Goal: Task Accomplishment & Management: Complete application form

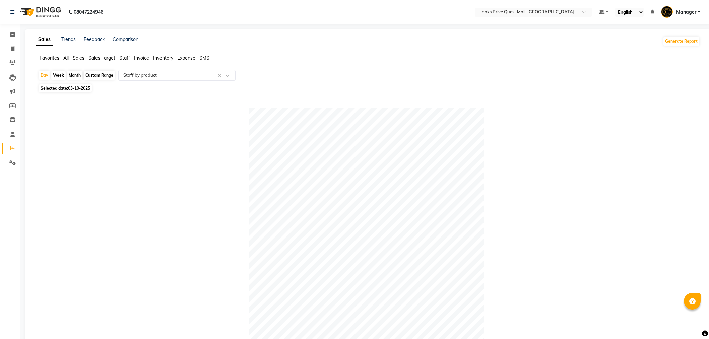
select select "full_report"
click at [163, 77] on input "text" at bounding box center [170, 75] width 96 height 7
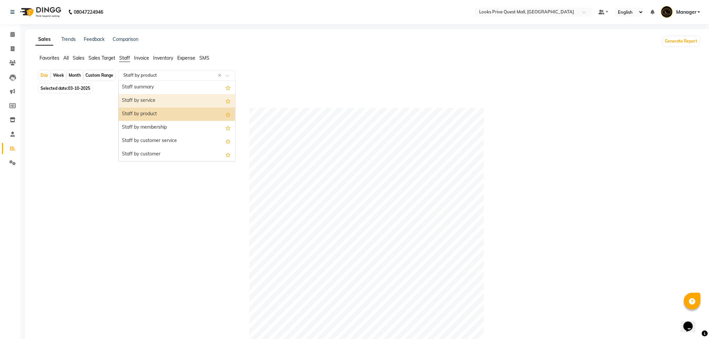
click at [168, 102] on div "Staff by service" at bounding box center [177, 100] width 117 height 13
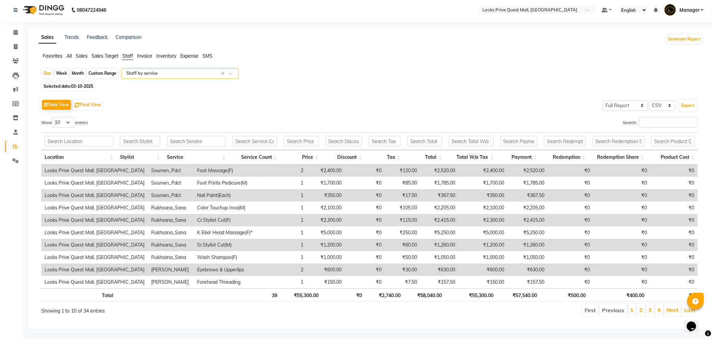
scroll to position [8, 0]
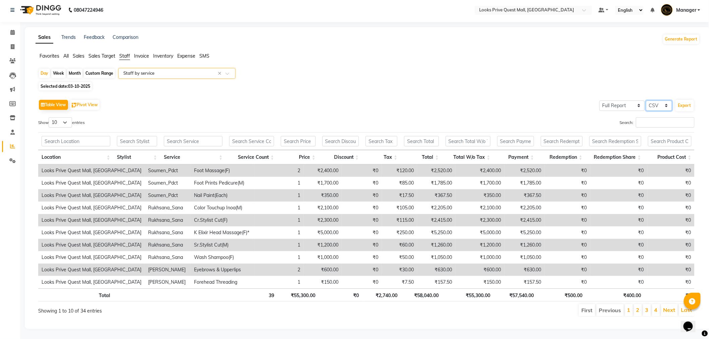
drag, startPoint x: 661, startPoint y: 100, endPoint x: 658, endPoint y: 98, distance: 3.6
click at [661, 100] on select "Select CSV PDF" at bounding box center [659, 105] width 26 height 10
select select "pdf"
click at [646, 100] on select "Select CSV PDF" at bounding box center [659, 105] width 26 height 10
click at [683, 100] on button "Export" at bounding box center [684, 105] width 18 height 11
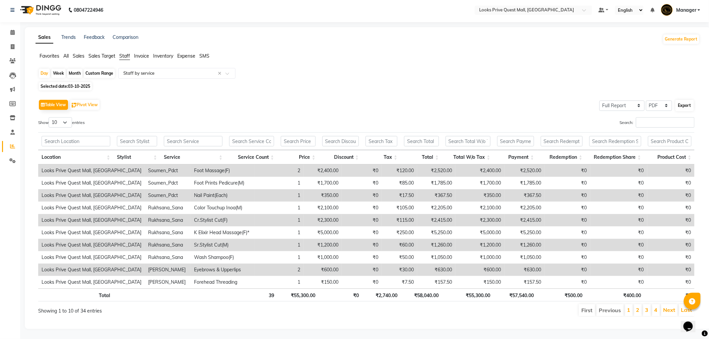
select select "monospace"
select select "13px"
select select "template_1"
select select "A4"
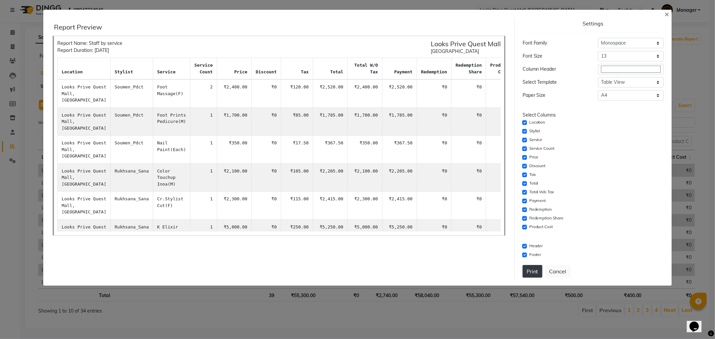
click at [535, 269] on button "Print" at bounding box center [532, 271] width 20 height 13
click at [669, 17] on button "×" at bounding box center [666, 13] width 15 height 19
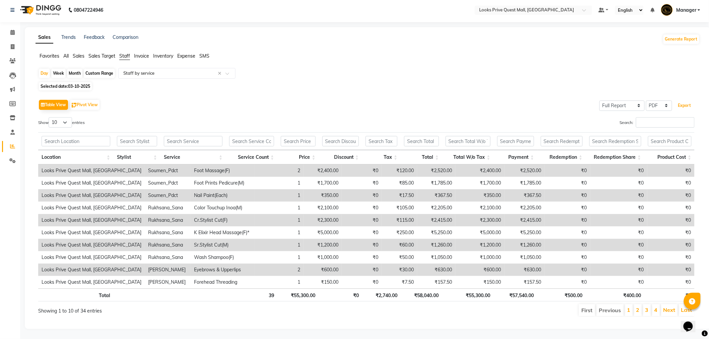
scroll to position [0, 0]
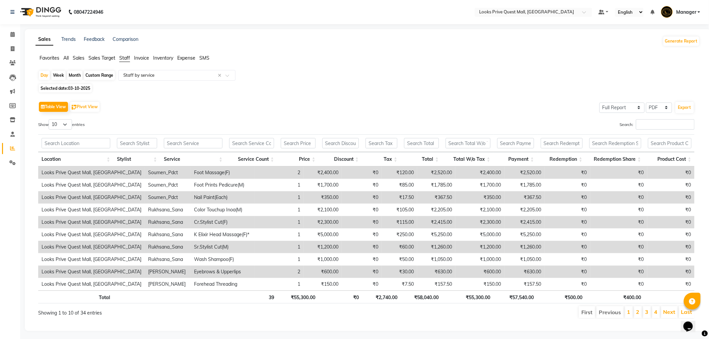
click at [176, 66] on div "Favorites All Sales Sales Target Staff Invoice Inventory Expense SMS" at bounding box center [367, 61] width 674 height 13
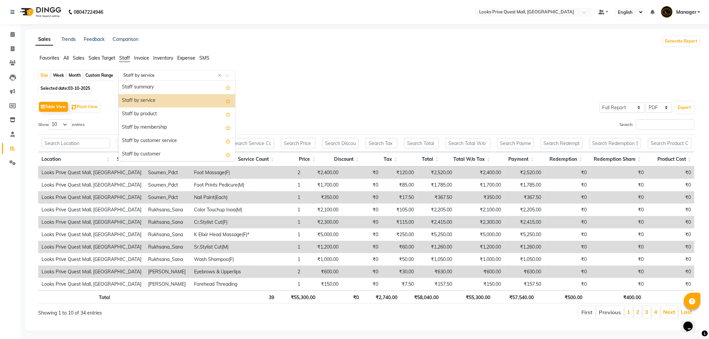
click at [175, 77] on input "text" at bounding box center [170, 75] width 96 height 7
click at [178, 86] on div "Staff summary" at bounding box center [177, 87] width 117 height 13
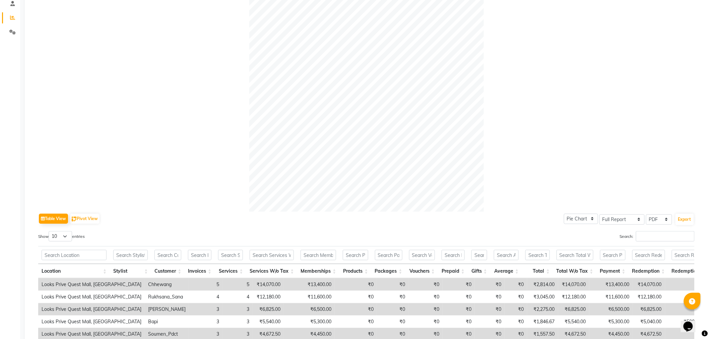
scroll to position [186, 0]
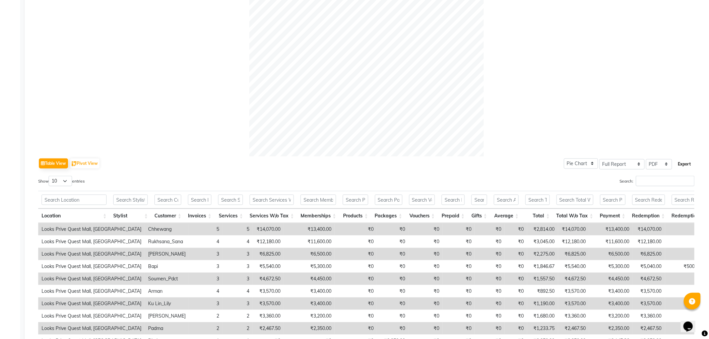
click at [683, 163] on button "Export" at bounding box center [684, 163] width 18 height 11
select select "monospace"
select select "13px"
select select "template_1"
select select "A4"
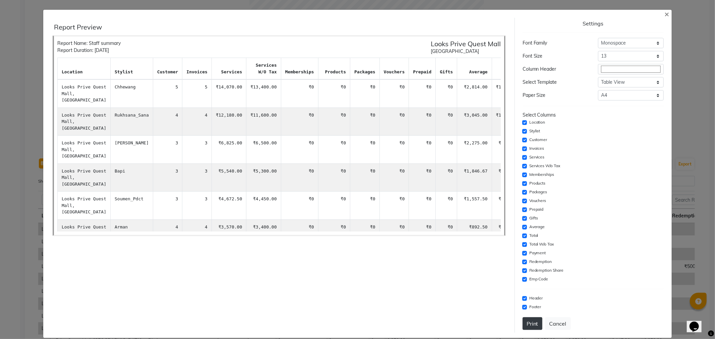
click at [530, 322] on button "Print" at bounding box center [532, 323] width 20 height 13
click at [658, 18] on div "Settings Font Family Select Sans Serif Monospace Serif Font Size Select 8 9 10 …" at bounding box center [593, 175] width 146 height 315
click at [664, 14] on span "×" at bounding box center [666, 14] width 5 height 10
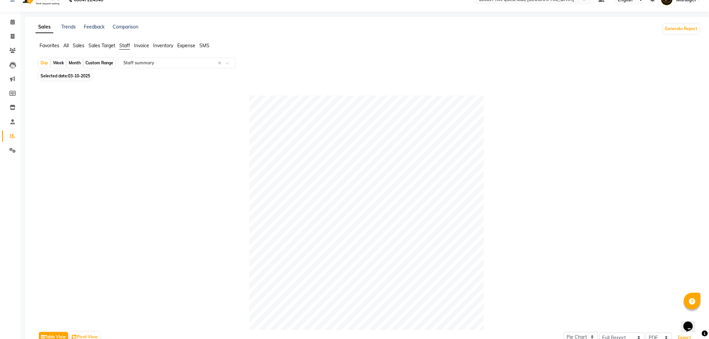
scroll to position [0, 0]
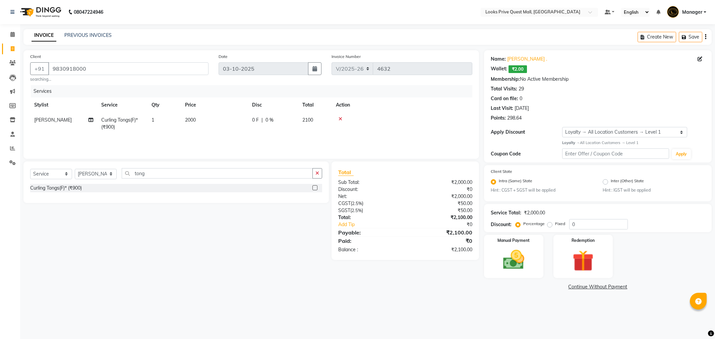
select select "6141"
select select "service"
select select "46701"
select select "1: Object"
click at [206, 121] on td "2000" at bounding box center [214, 124] width 67 height 22
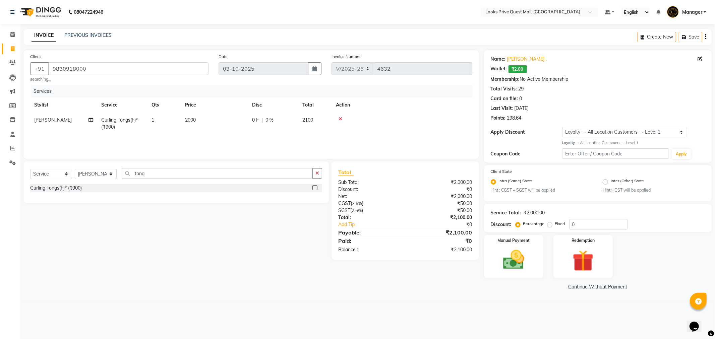
select select "46701"
drag, startPoint x: 249, startPoint y: 119, endPoint x: 0, endPoint y: 130, distance: 249.1
click at [0, 135] on app-home "08047224946 Select Location × Looks Prive Quest Mall, Kolkata Default Panel My …" at bounding box center [357, 151] width 715 height 302
type input "1700"
click at [195, 242] on div "Select Service Product Membership Package Voucher Prepaid Gift Card Select Styl…" at bounding box center [173, 210] width 310 height 98
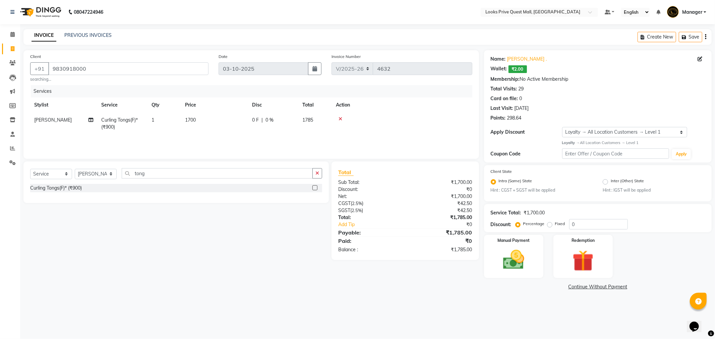
click at [160, 279] on div "Client +91 9830918000 searching... Date 03-10-2025 Invoice Number V/2025 V/2025…" at bounding box center [250, 171] width 465 height 242
click at [495, 252] on img at bounding box center [513, 259] width 36 height 25
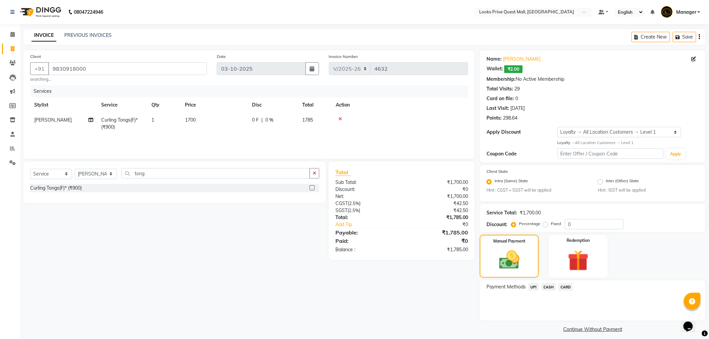
click at [536, 289] on span "UPI" at bounding box center [533, 287] width 10 height 8
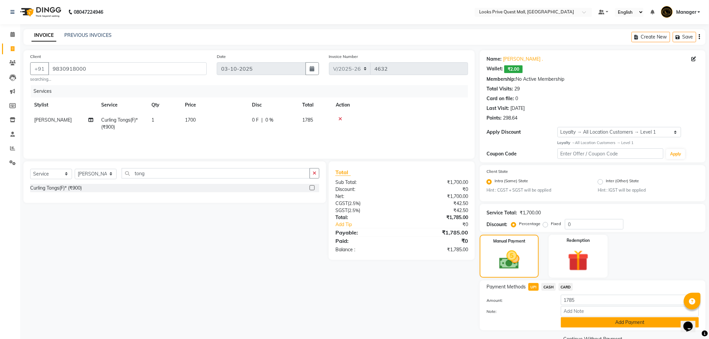
click at [603, 322] on button "Add Payment" at bounding box center [630, 322] width 138 height 10
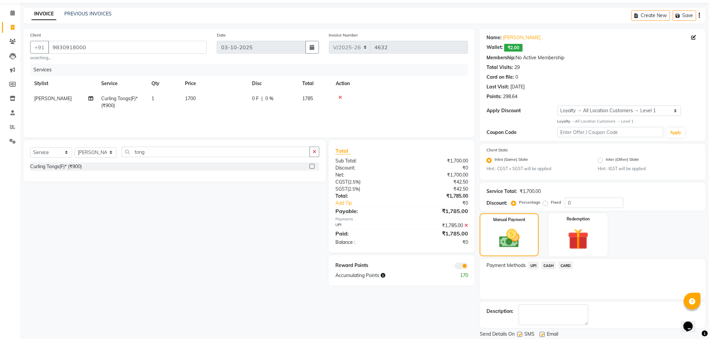
scroll to position [43, 0]
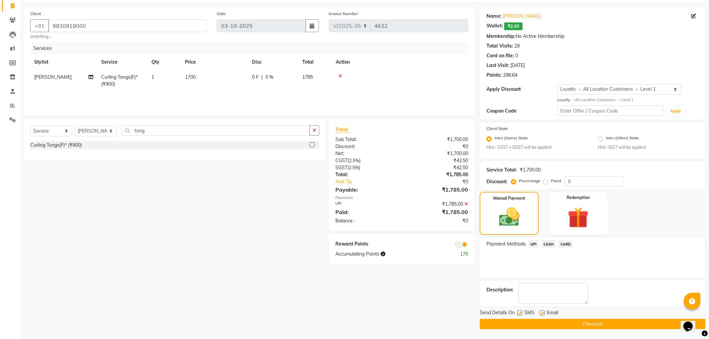
click at [541, 313] on label at bounding box center [542, 313] width 5 height 5
click at [541, 313] on input "checkbox" at bounding box center [542, 313] width 4 height 4
checkbox input "false"
click at [539, 321] on button "Checkout" at bounding box center [593, 324] width 226 height 10
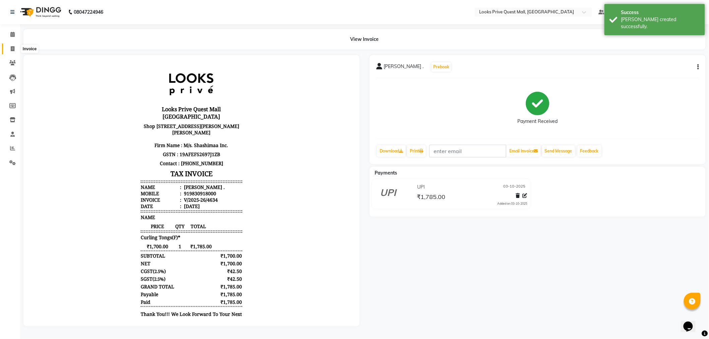
click at [17, 47] on span at bounding box center [13, 49] width 12 height 8
select select "6141"
select select "service"
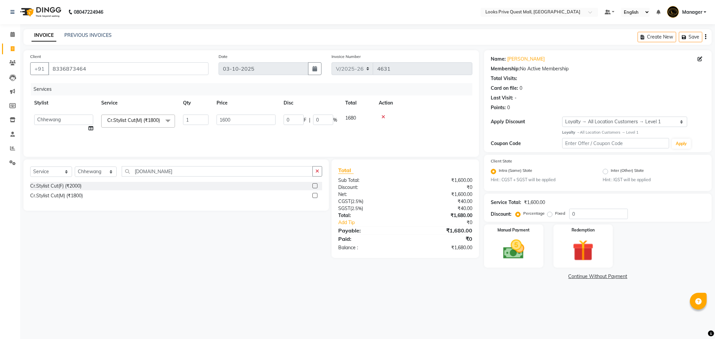
select select "6141"
select select "46690"
select select "service"
select select "46690"
select select "1: Object"
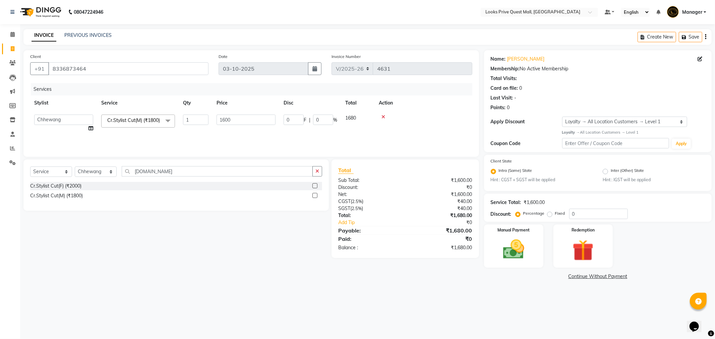
click at [214, 222] on div "Select Service Product Membership Package Voucher Prepaid Gift Card Select Styl…" at bounding box center [173, 208] width 310 height 98
click at [497, 255] on img at bounding box center [513, 249] width 36 height 25
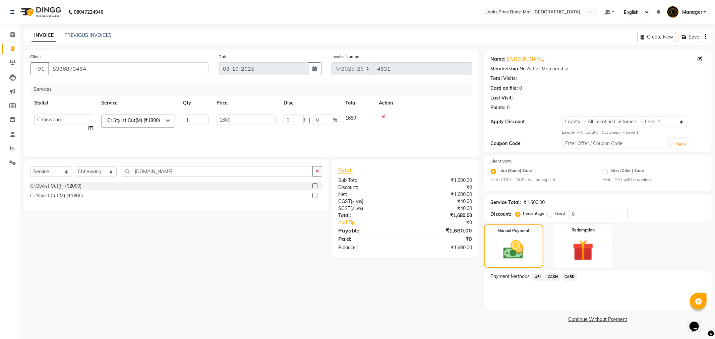
click at [556, 278] on span "CASH" at bounding box center [552, 277] width 14 height 8
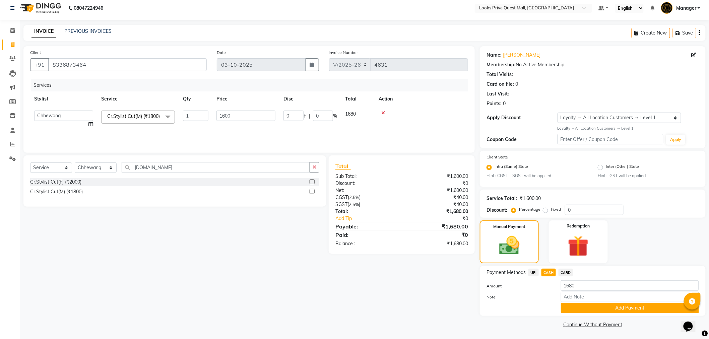
scroll to position [5, 0]
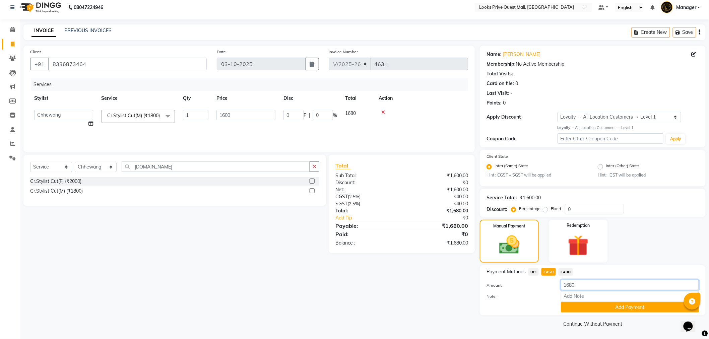
drag, startPoint x: 582, startPoint y: 282, endPoint x: 483, endPoint y: 273, distance: 99.6
click at [488, 275] on div "Payment Methods UPI CASH CARD Amount: 1680 Note: Add Payment" at bounding box center [592, 290] width 212 height 45
type input "2000"
click at [625, 308] on button "Add Payment" at bounding box center [630, 307] width 138 height 10
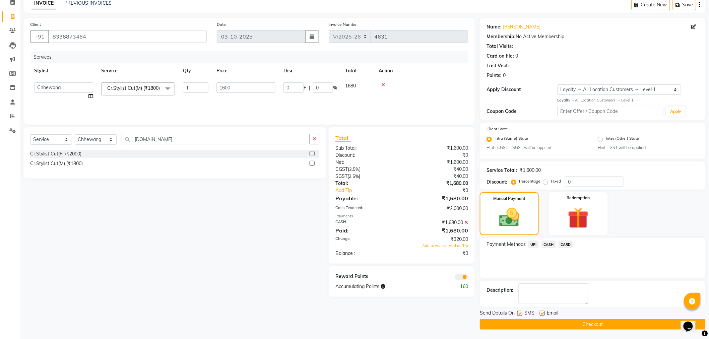
scroll to position [32, 0]
click at [541, 313] on label at bounding box center [542, 313] width 5 height 5
click at [541, 313] on input "checkbox" at bounding box center [542, 313] width 4 height 4
checkbox input "false"
click at [547, 323] on button "Checkout" at bounding box center [593, 324] width 226 height 10
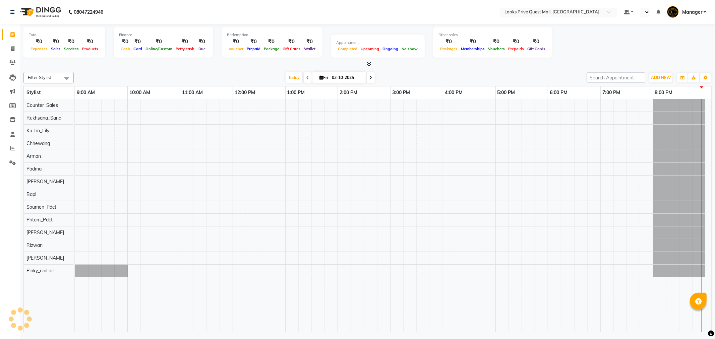
select select "en"
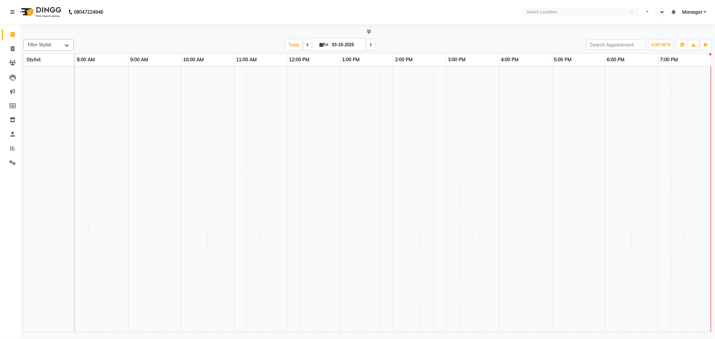
select select "en"
